Goal: Information Seeking & Learning: Learn about a topic

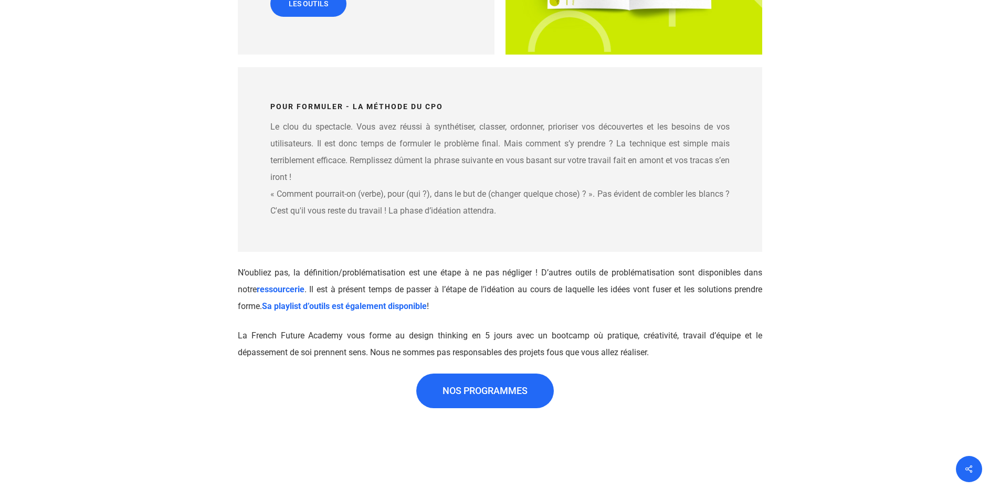
scroll to position [2309, 0]
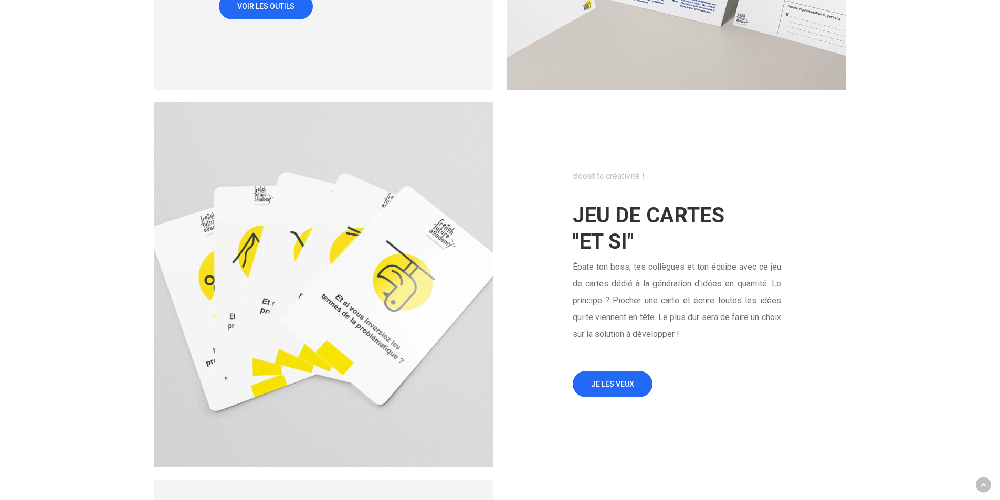
scroll to position [840, 0]
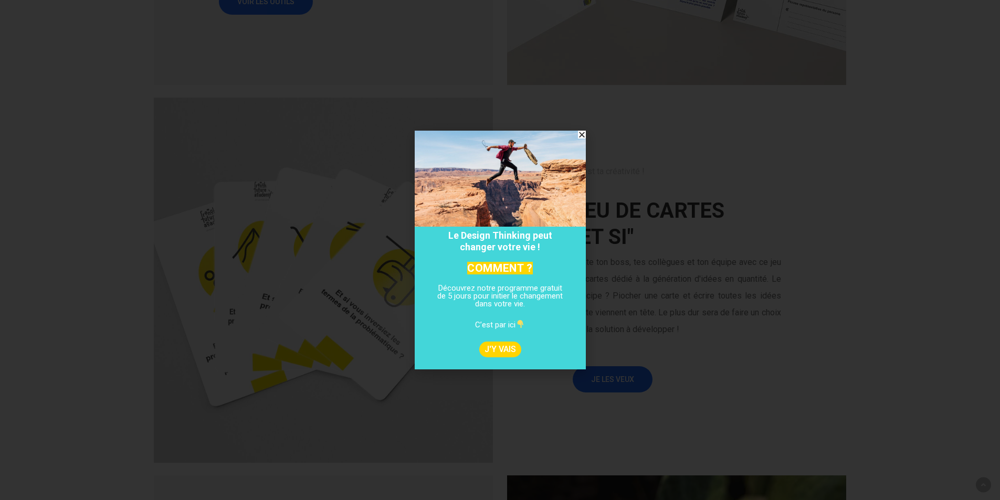
click at [581, 134] on icon "Close" at bounding box center [582, 135] width 8 height 8
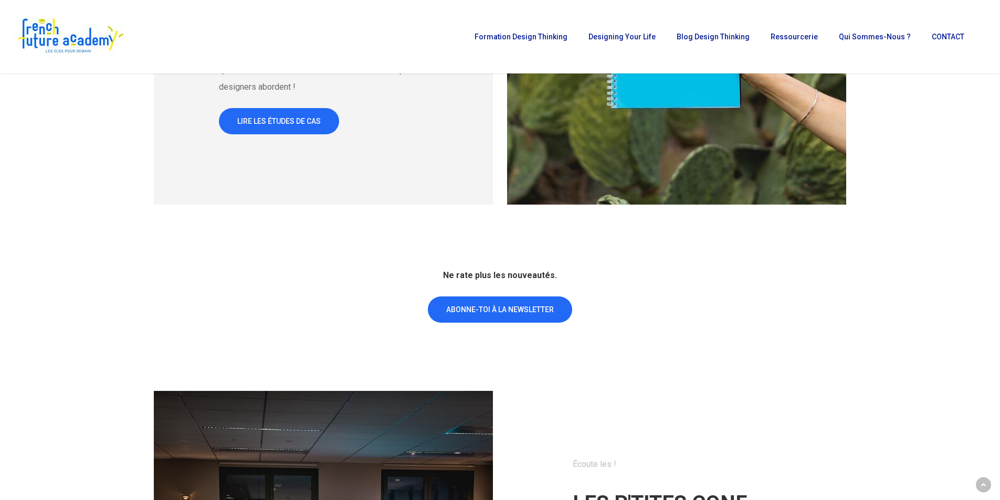
scroll to position [1260, 0]
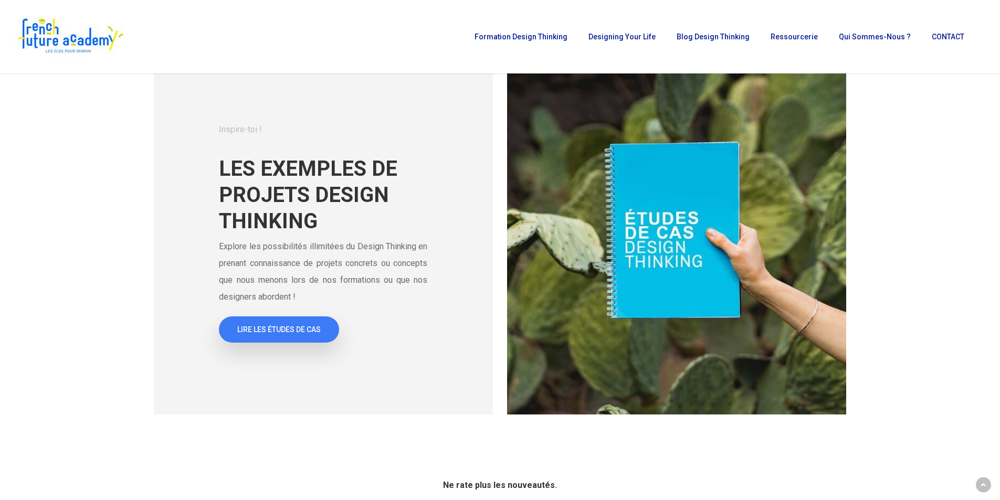
click at [298, 328] on span "LIRE LES ÉTUDES DE CAS" at bounding box center [278, 329] width 83 height 10
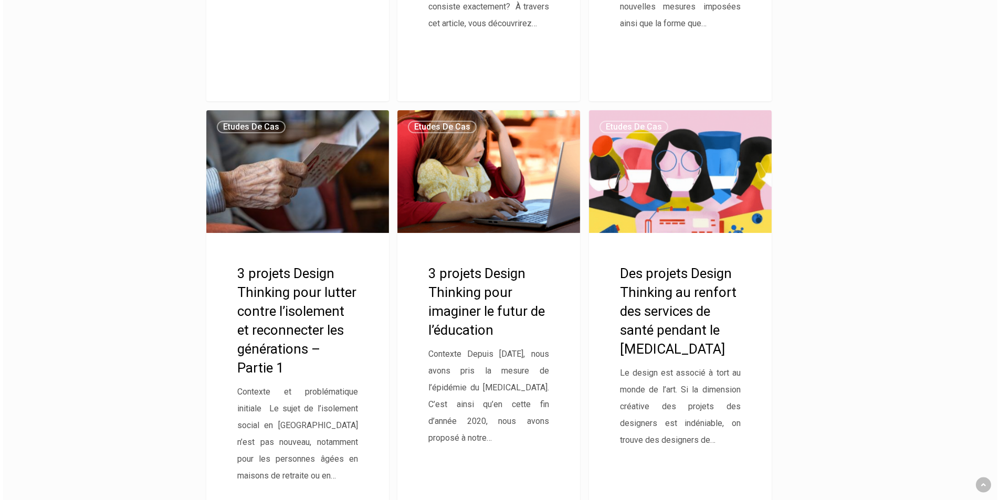
scroll to position [1260, 0]
